Goal: Task Accomplishment & Management: Use online tool/utility

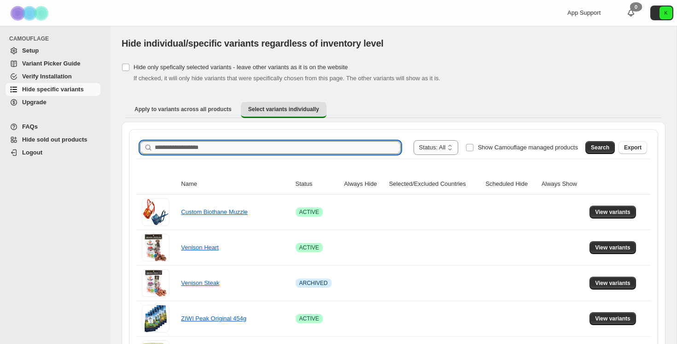
click at [297, 148] on input "Search product name" at bounding box center [278, 147] width 246 height 13
type input "**********"
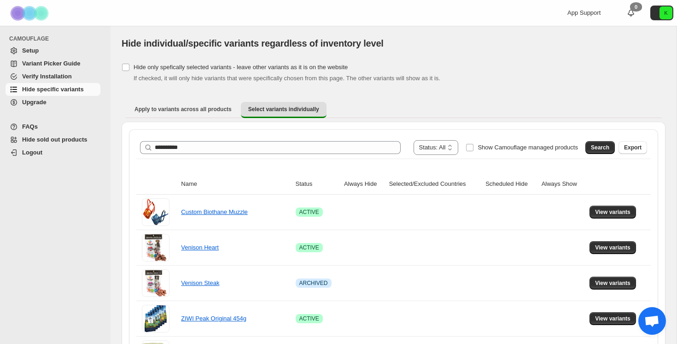
click at [602, 140] on div "Search Export" at bounding box center [614, 145] width 65 height 18
click at [602, 144] on span "Search" at bounding box center [600, 147] width 18 height 7
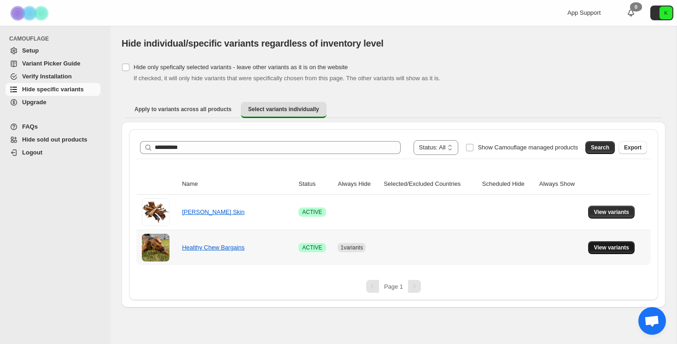
click at [613, 247] on span "View variants" at bounding box center [611, 247] width 35 height 7
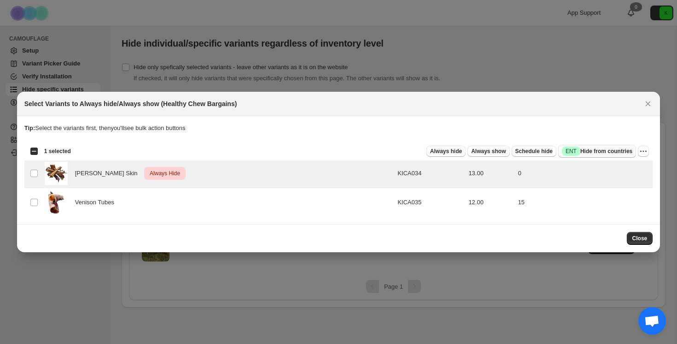
click at [591, 149] on span "Success ENT Hide from countries" at bounding box center [597, 150] width 70 height 9
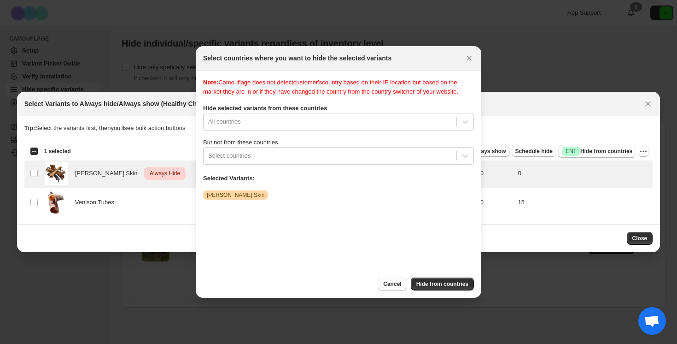
click at [395, 281] on span "Cancel" at bounding box center [392, 283] width 18 height 7
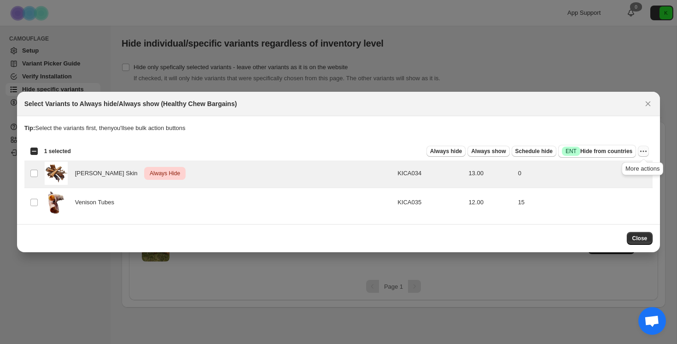
click at [646, 151] on icon "More actions" at bounding box center [645, 151] width 1 height 1
click at [630, 170] on span "Undo always hide" at bounding box center [610, 169] width 67 height 9
